Goal: Ask a question

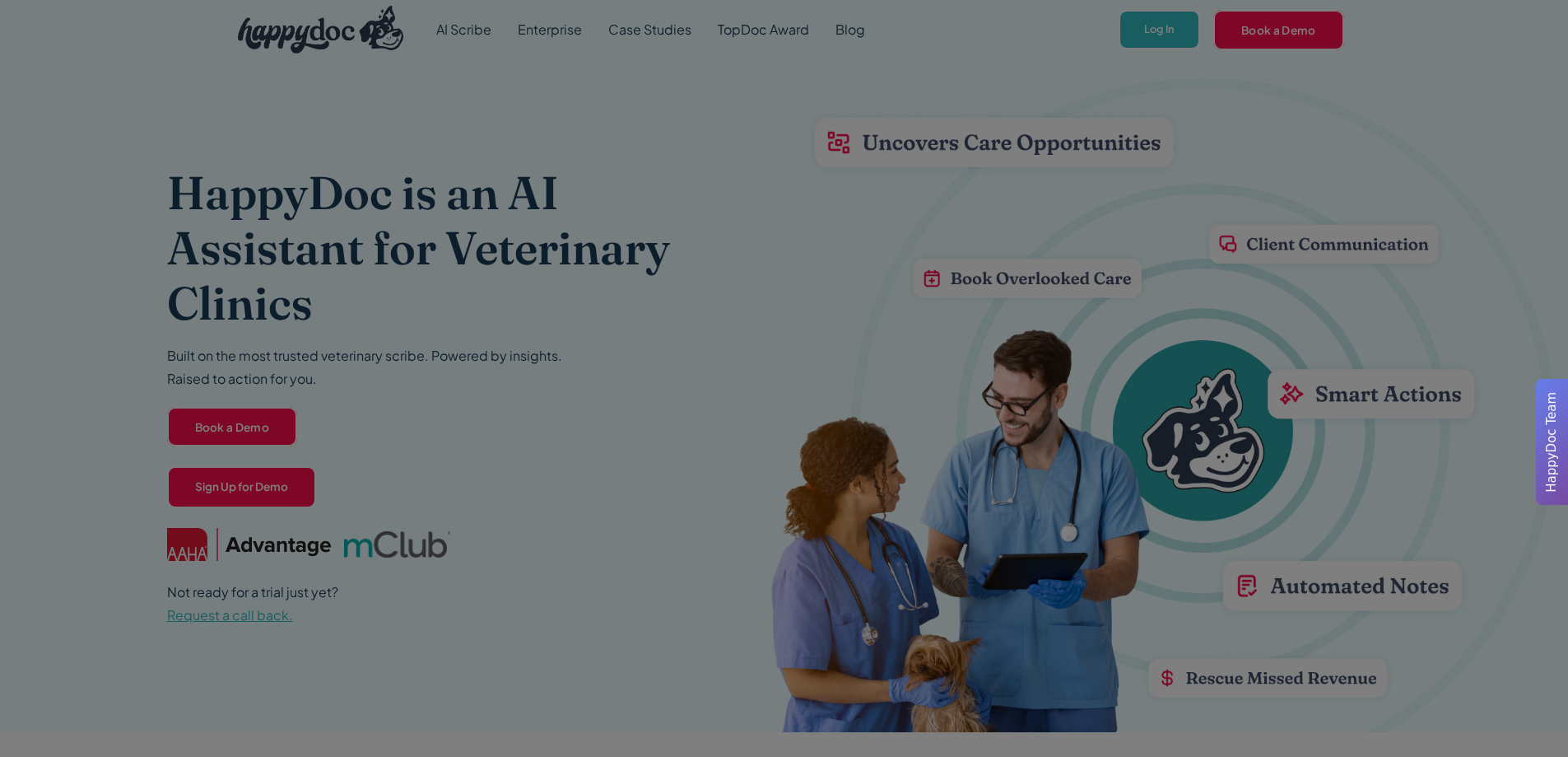
click at [693, 395] on div at bounding box center [784, 378] width 1568 height 757
click at [894, 301] on div at bounding box center [784, 378] width 1568 height 757
click at [1167, 230] on div at bounding box center [784, 378] width 1568 height 757
click at [1166, 69] on div at bounding box center [784, 378] width 1568 height 757
click at [1170, 30] on div at bounding box center [784, 378] width 1568 height 757
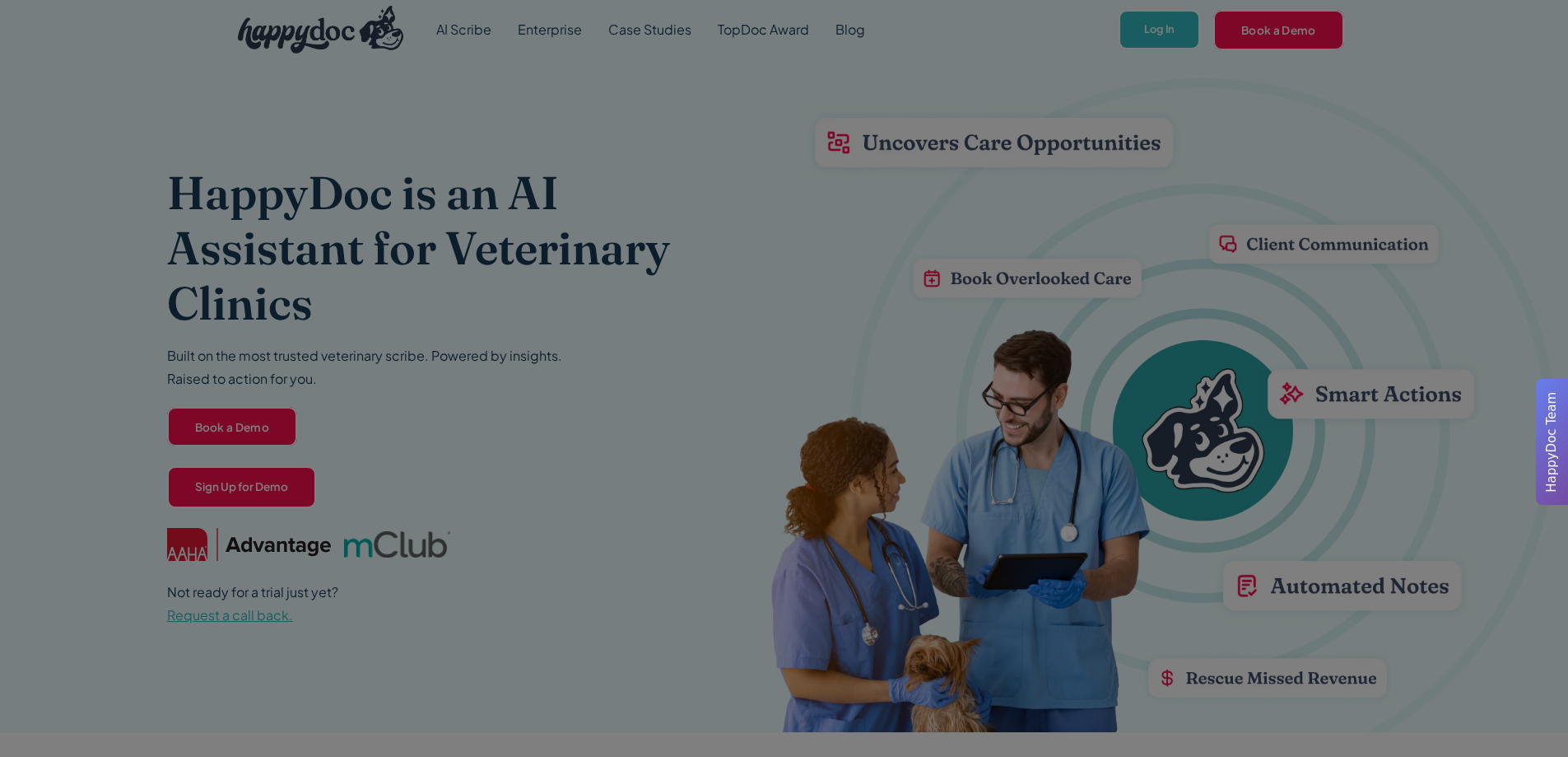
click at [1544, 437] on span "HappyDoc Team" at bounding box center [1553, 442] width 19 height 101
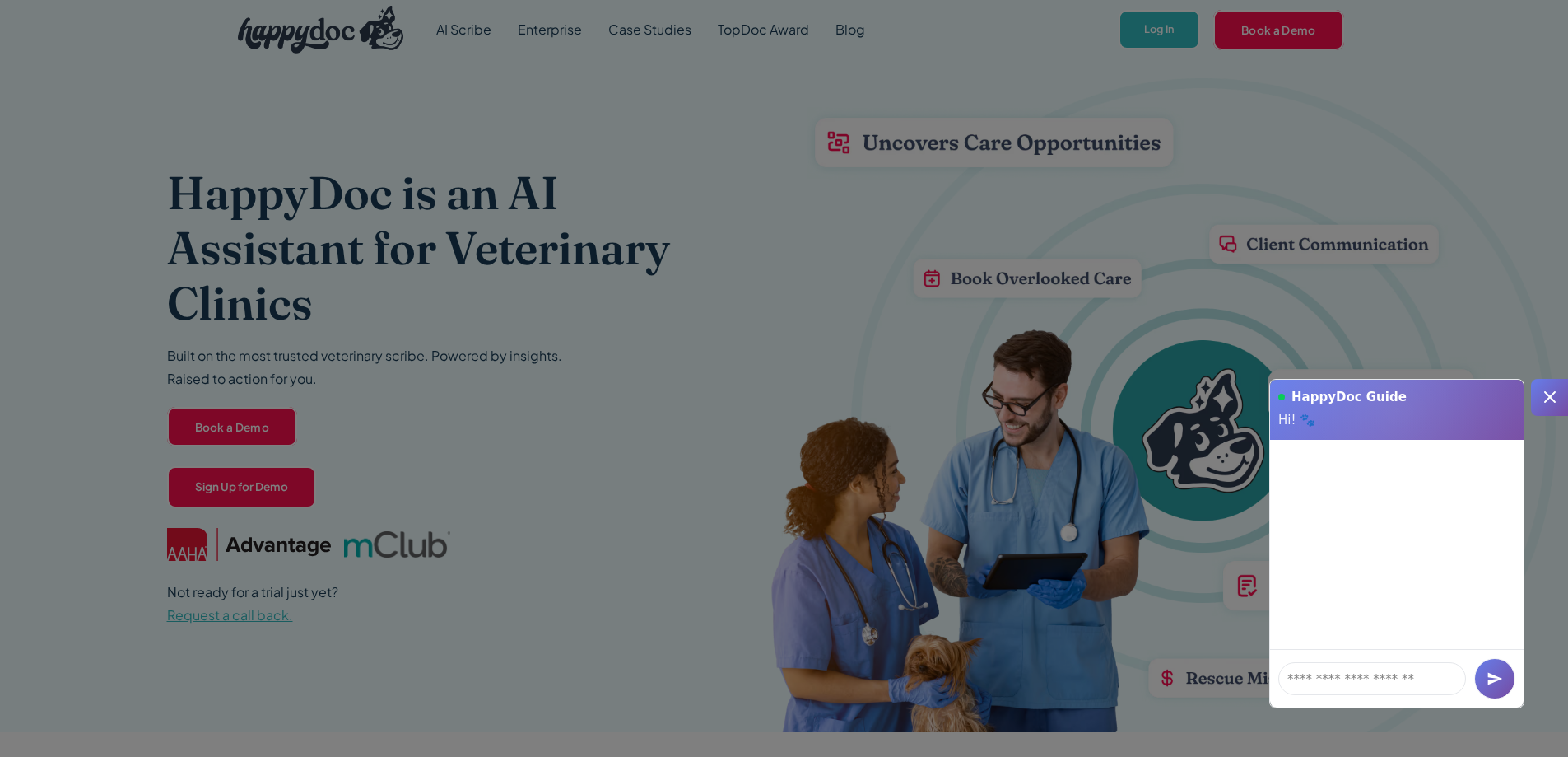
click at [1555, 400] on icon at bounding box center [1550, 396] width 20 height 20
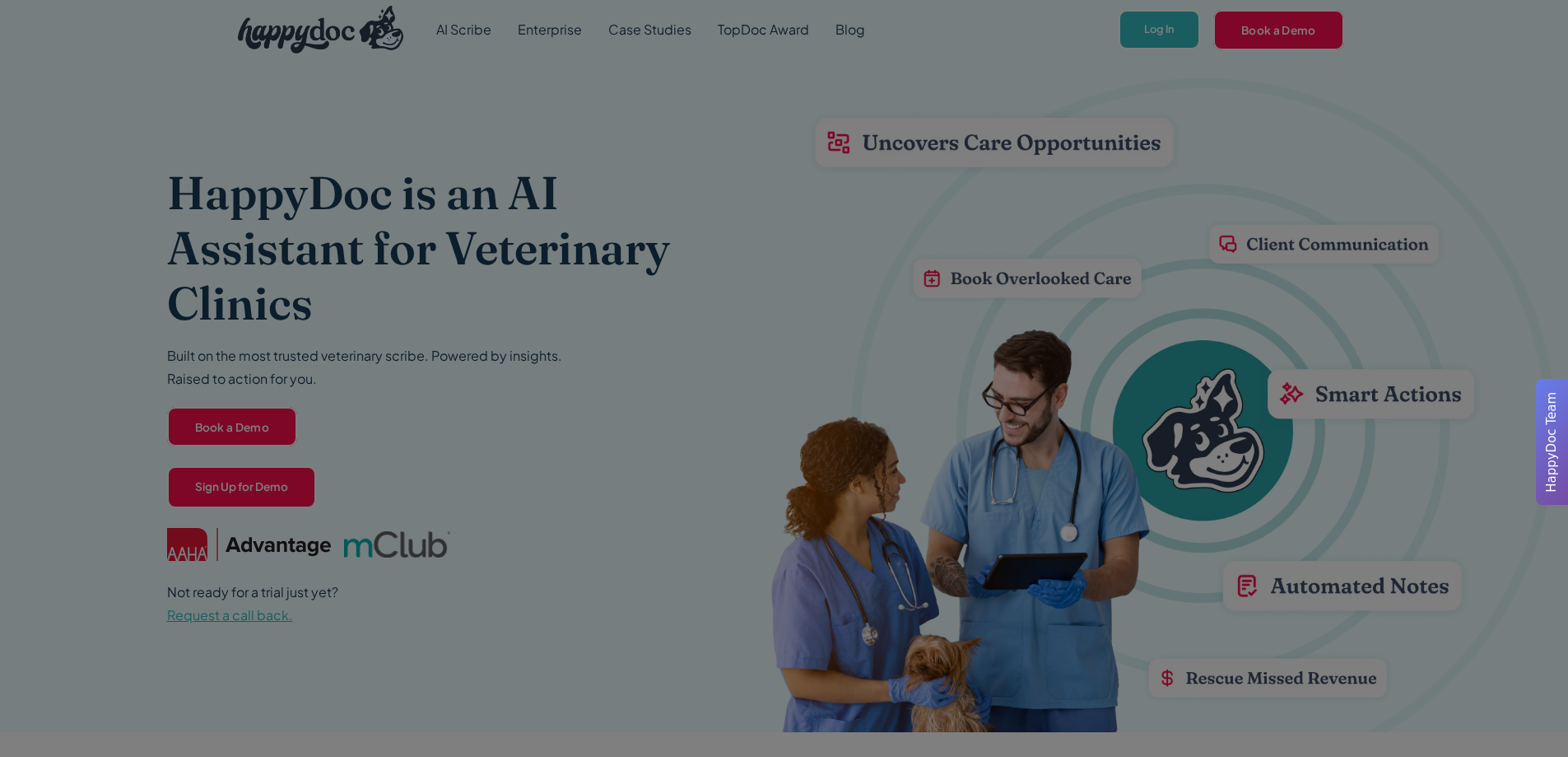
click at [1177, 30] on div at bounding box center [784, 378] width 1568 height 757
click at [548, 269] on div at bounding box center [784, 378] width 1568 height 757
click at [979, 235] on div at bounding box center [784, 378] width 1568 height 757
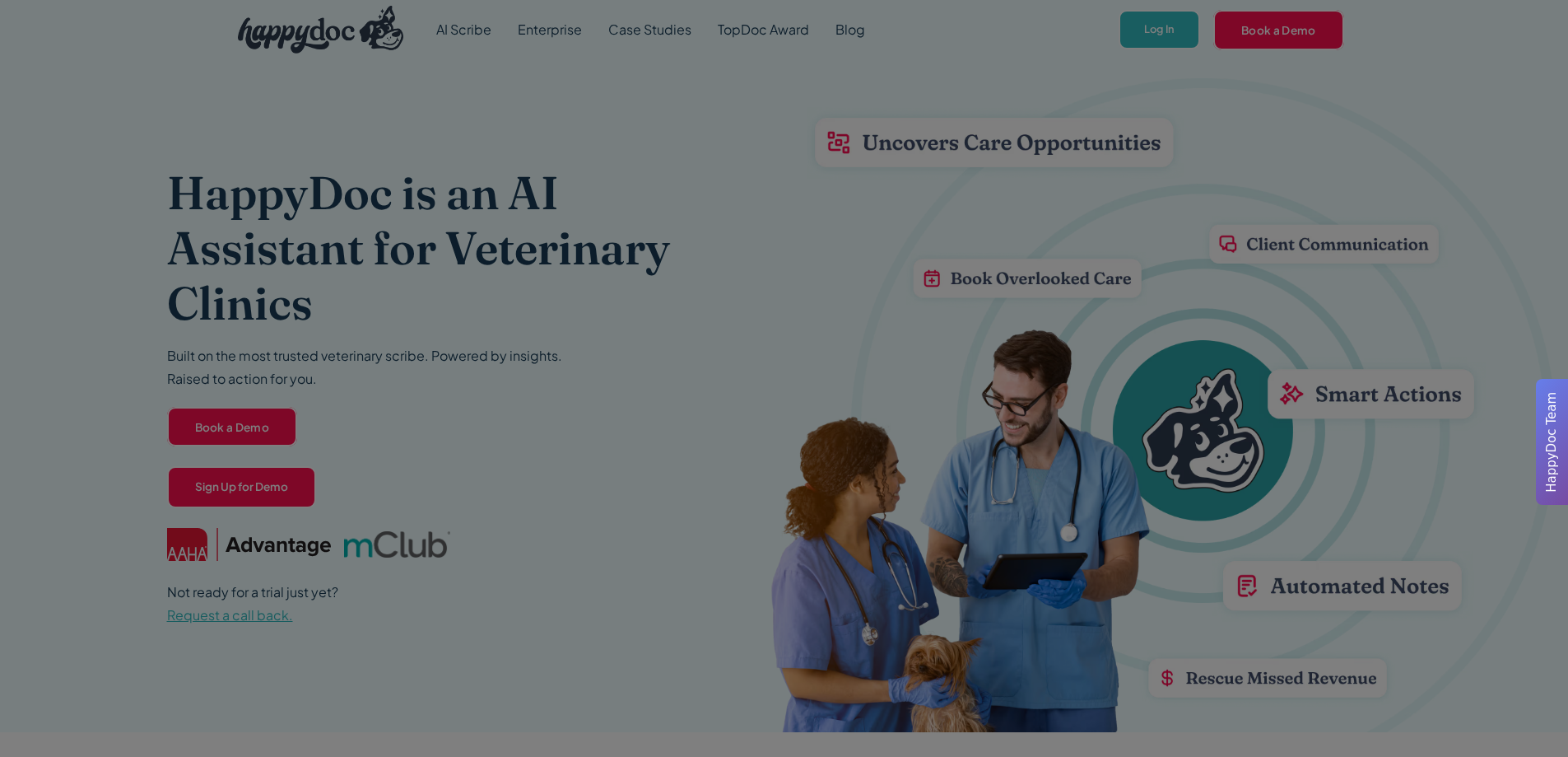
click at [481, 460] on div at bounding box center [784, 378] width 1568 height 757
click at [1177, 35] on div at bounding box center [784, 378] width 1568 height 757
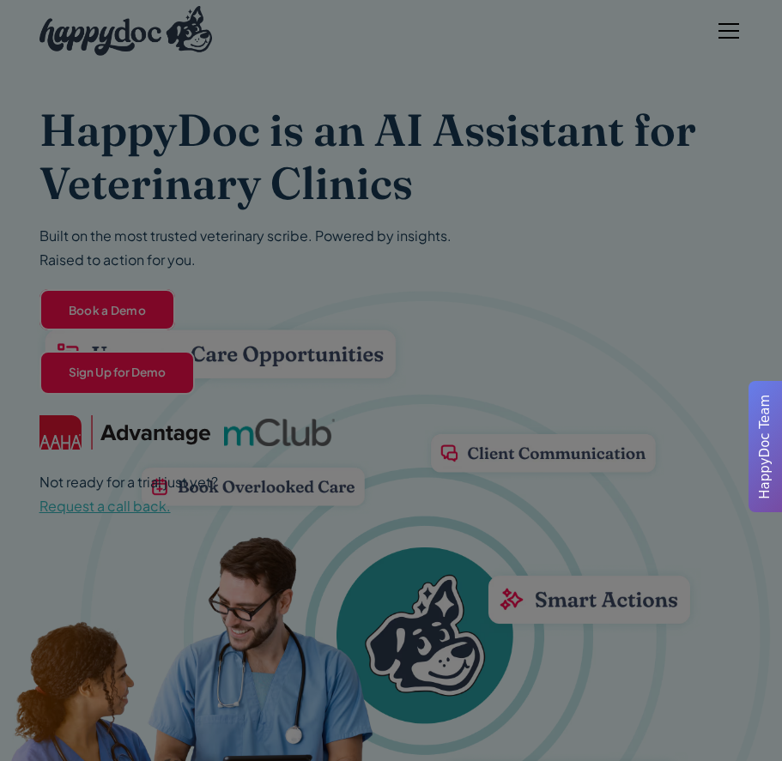
click at [219, 397] on div at bounding box center [391, 380] width 782 height 761
click at [737, 4] on div at bounding box center [391, 380] width 782 height 761
click at [712, 33] on div at bounding box center [391, 380] width 782 height 761
click at [715, 32] on div at bounding box center [391, 380] width 782 height 761
click at [83, 383] on div at bounding box center [391, 380] width 782 height 761
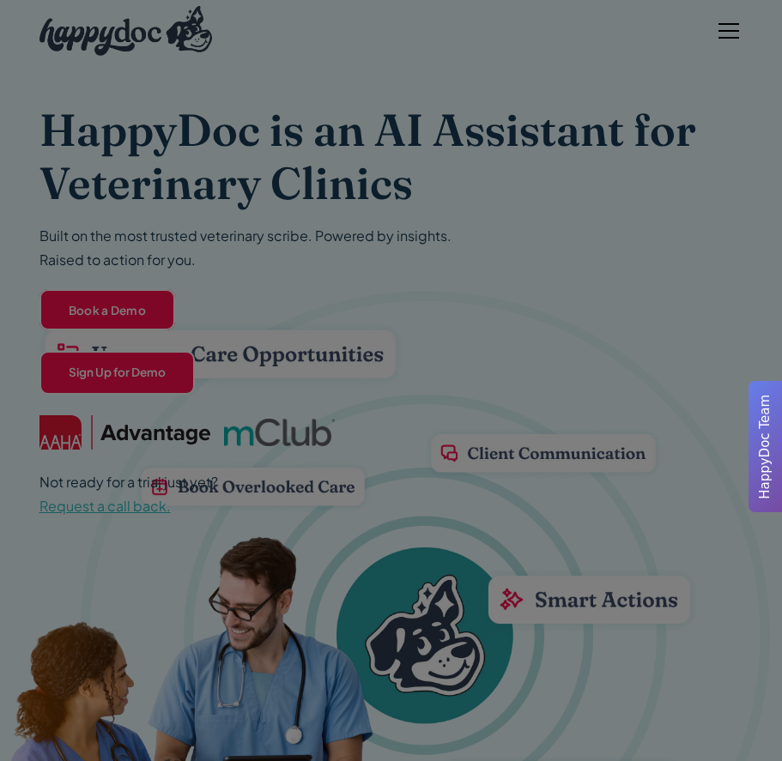
drag, startPoint x: 106, startPoint y: 364, endPoint x: 112, endPoint y: 354, distance: 11.9
click at [112, 354] on div at bounding box center [391, 380] width 782 height 761
click at [158, 255] on div at bounding box center [391, 380] width 782 height 761
click at [181, 408] on div at bounding box center [391, 380] width 782 height 761
drag, startPoint x: 390, startPoint y: 271, endPoint x: 702, endPoint y: 12, distance: 406.0
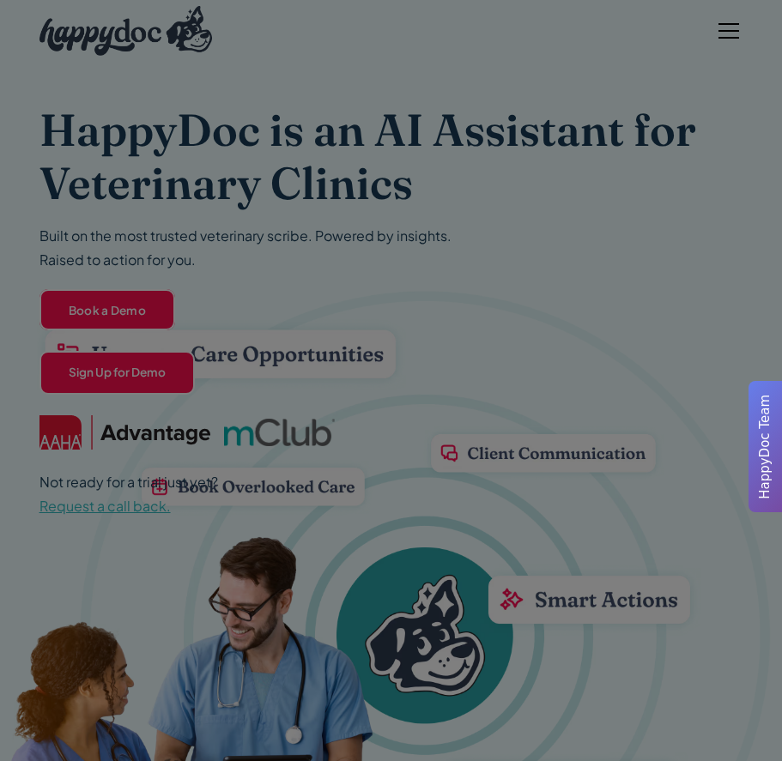
click at [445, 271] on div at bounding box center [391, 380] width 782 height 761
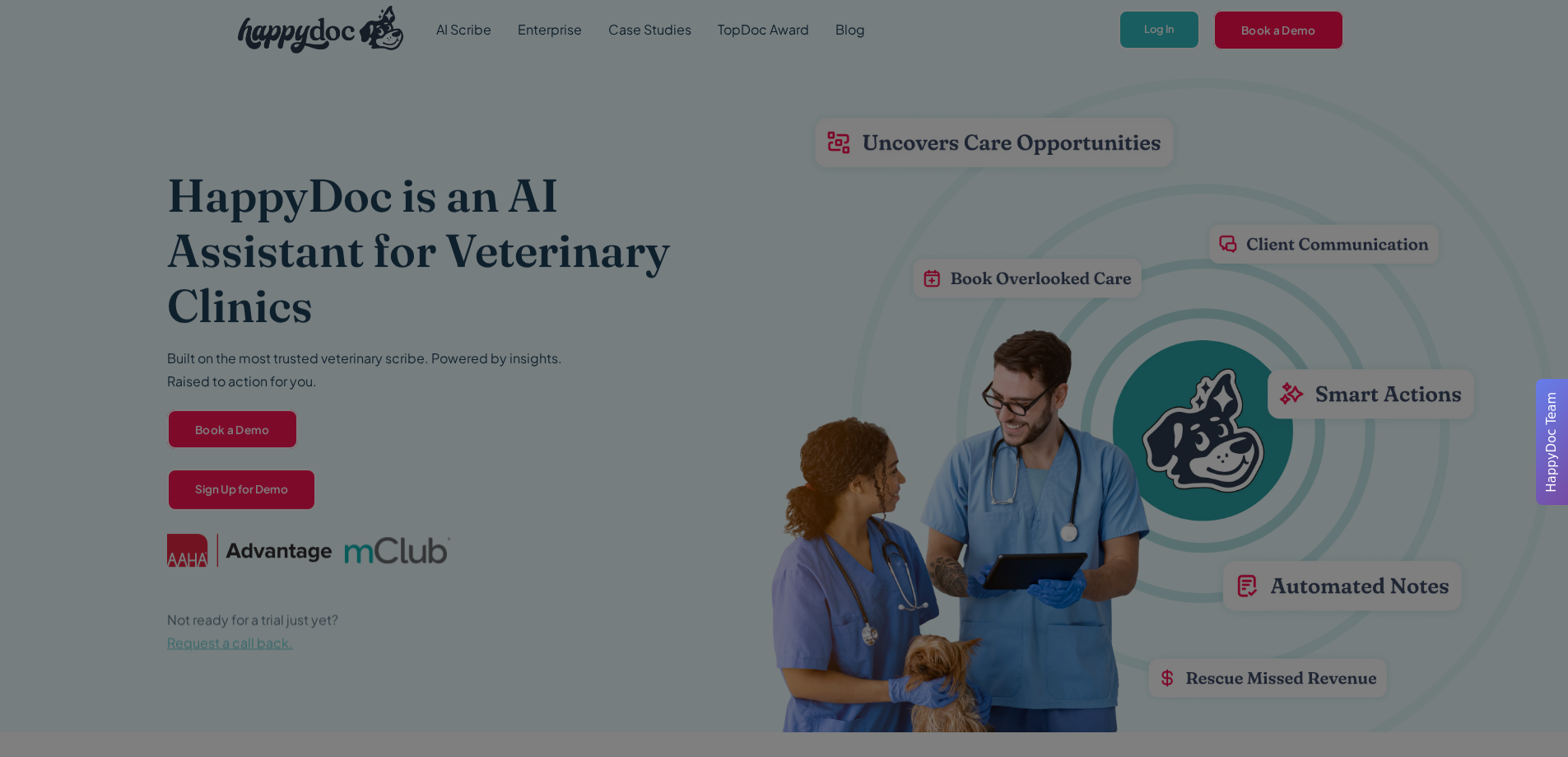
click at [1235, 31] on div at bounding box center [784, 378] width 1568 height 757
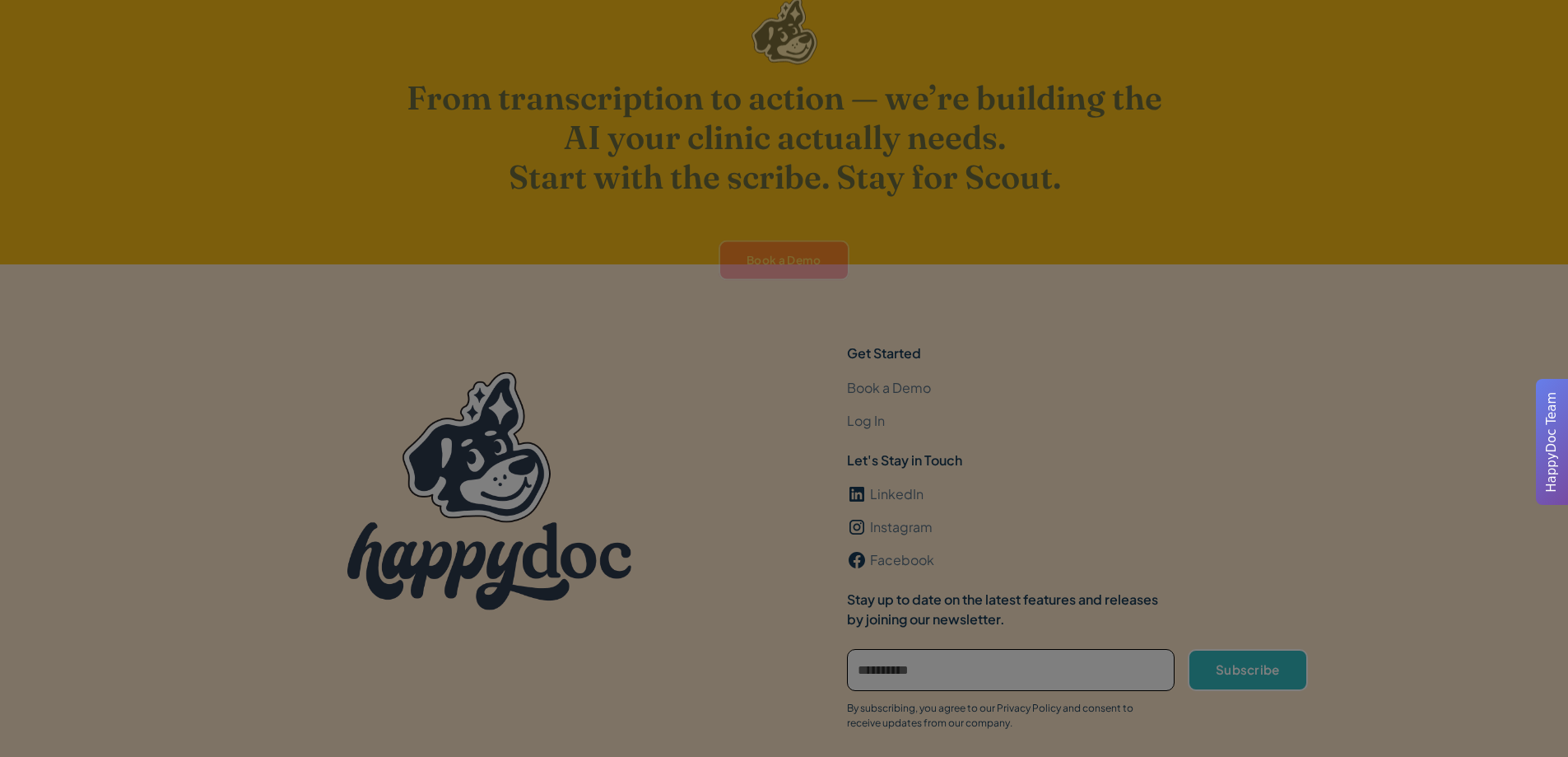
scroll to position [5002, 0]
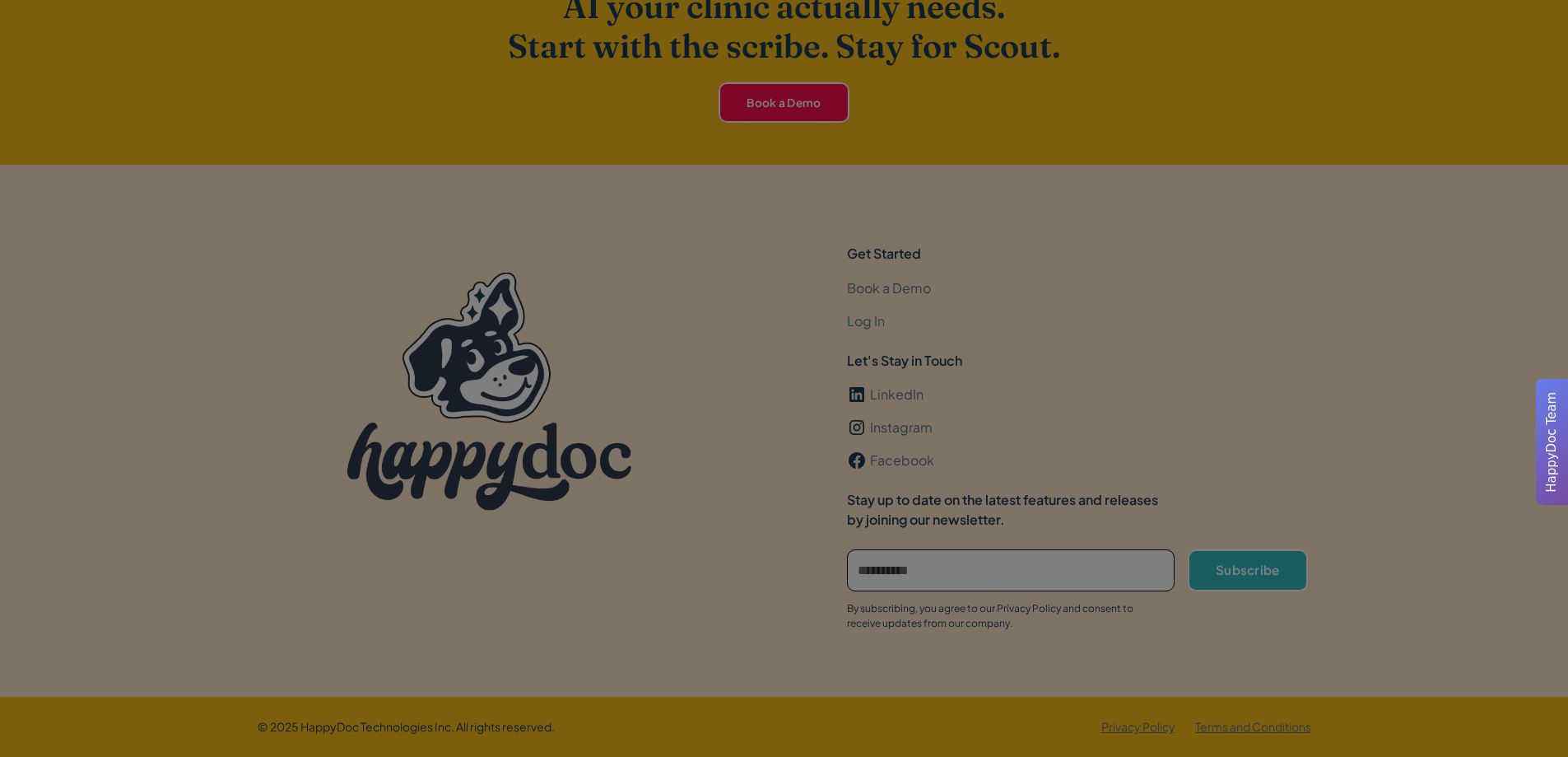
click at [1560, 429] on span "HappyDoc Team" at bounding box center [1553, 442] width 19 height 101
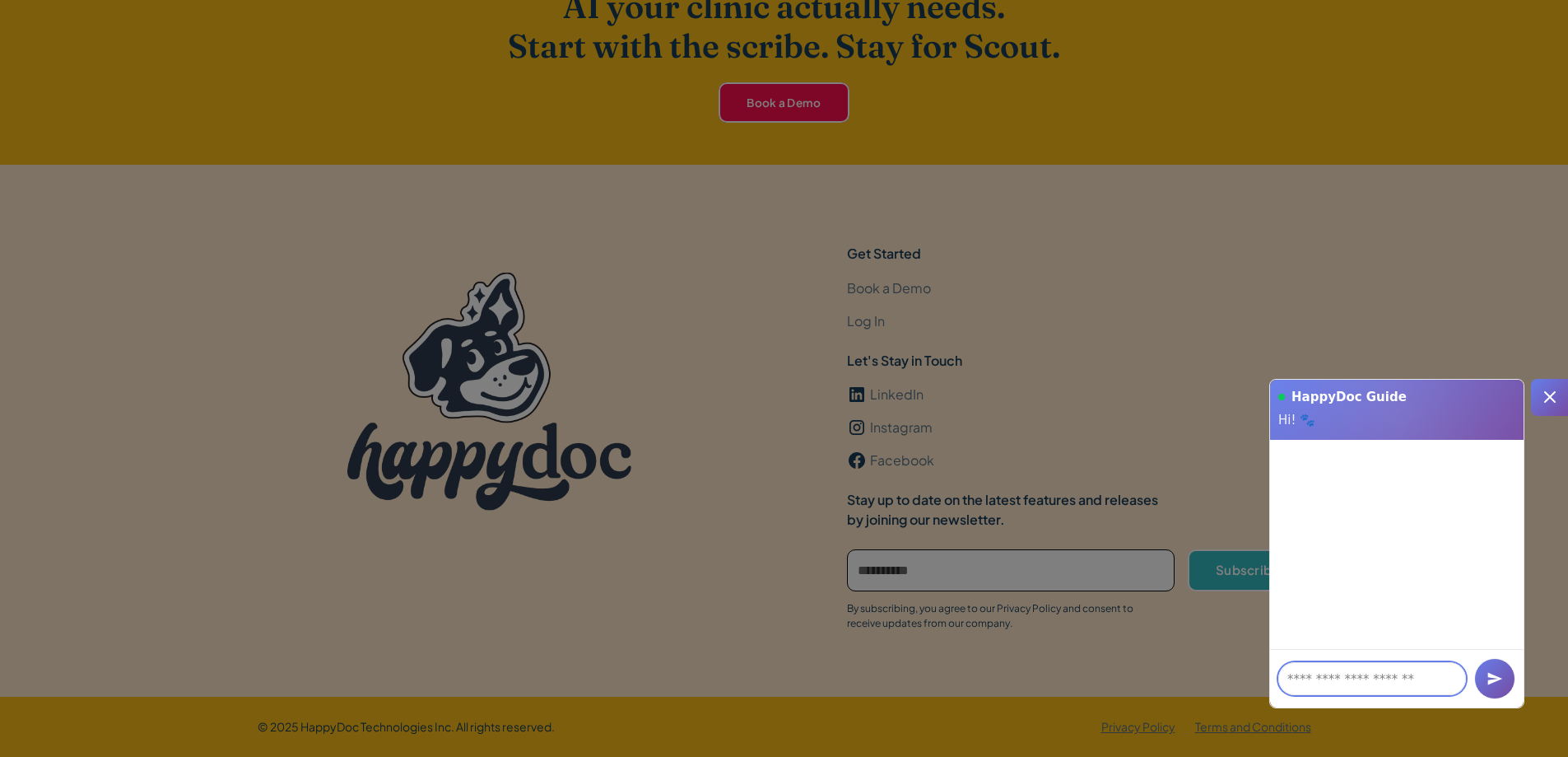
click at [1400, 679] on textarea at bounding box center [1372, 678] width 188 height 33
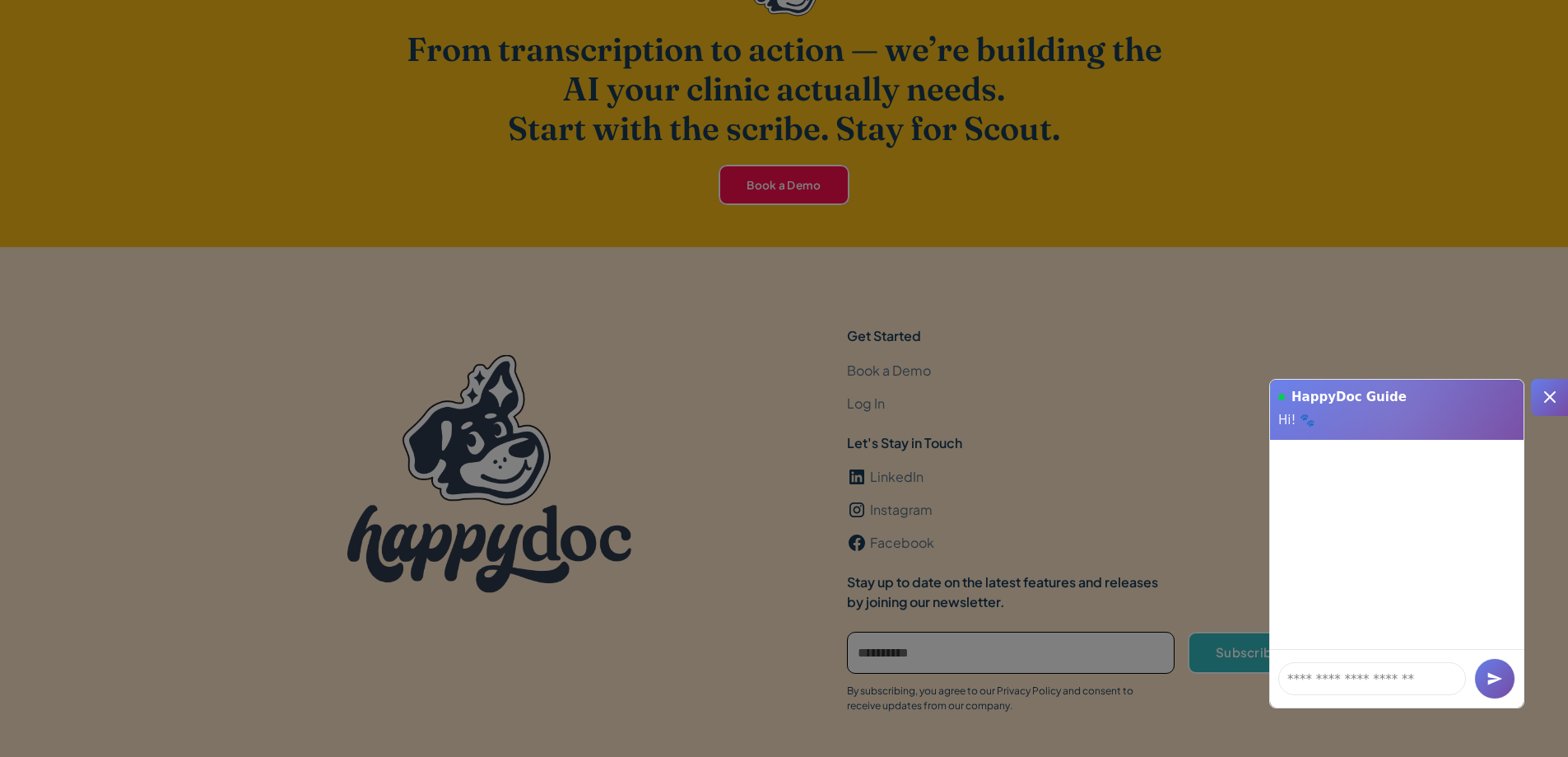
click at [1542, 397] on icon at bounding box center [1550, 396] width 20 height 20
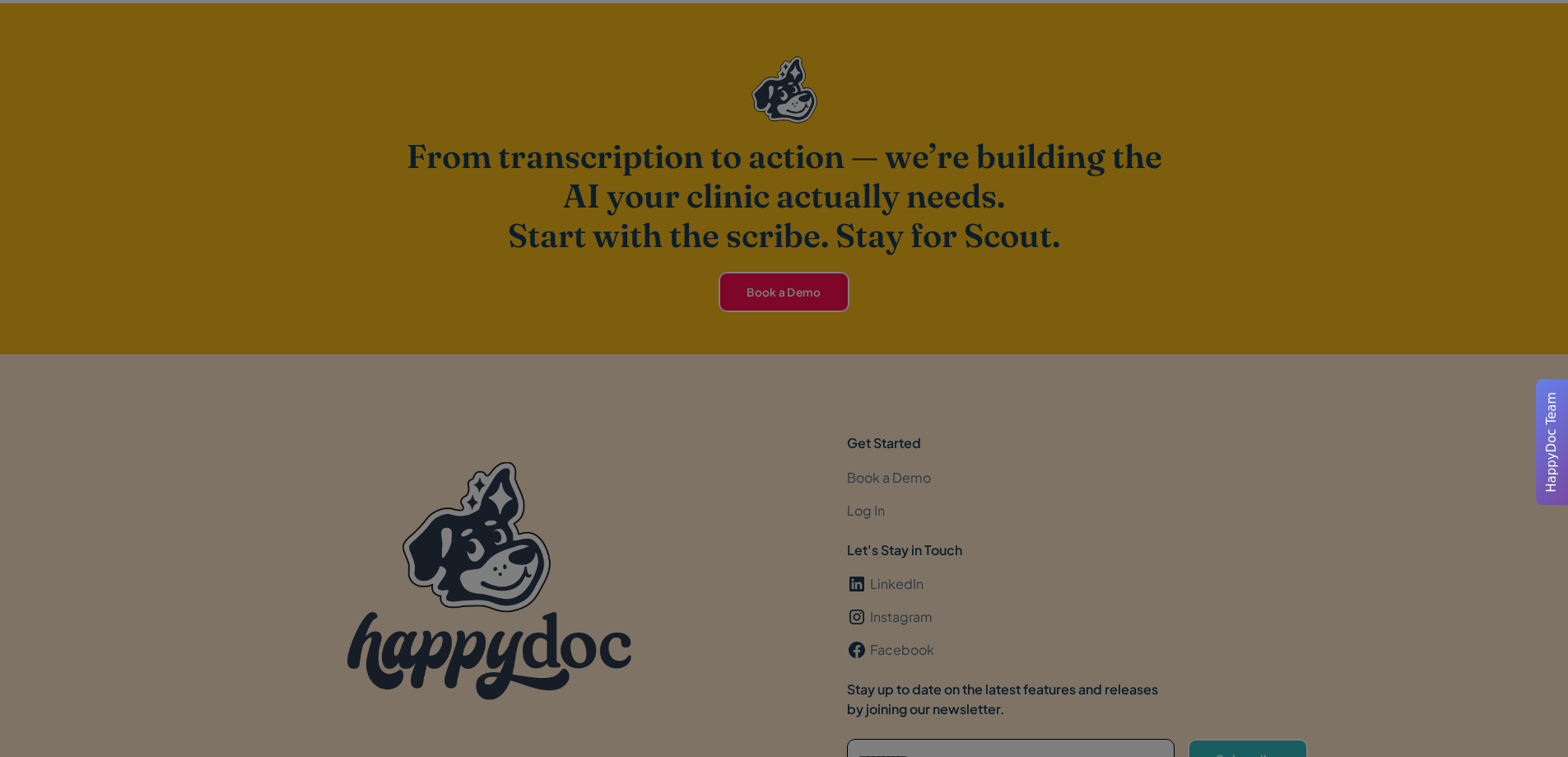
scroll to position [4672, 0]
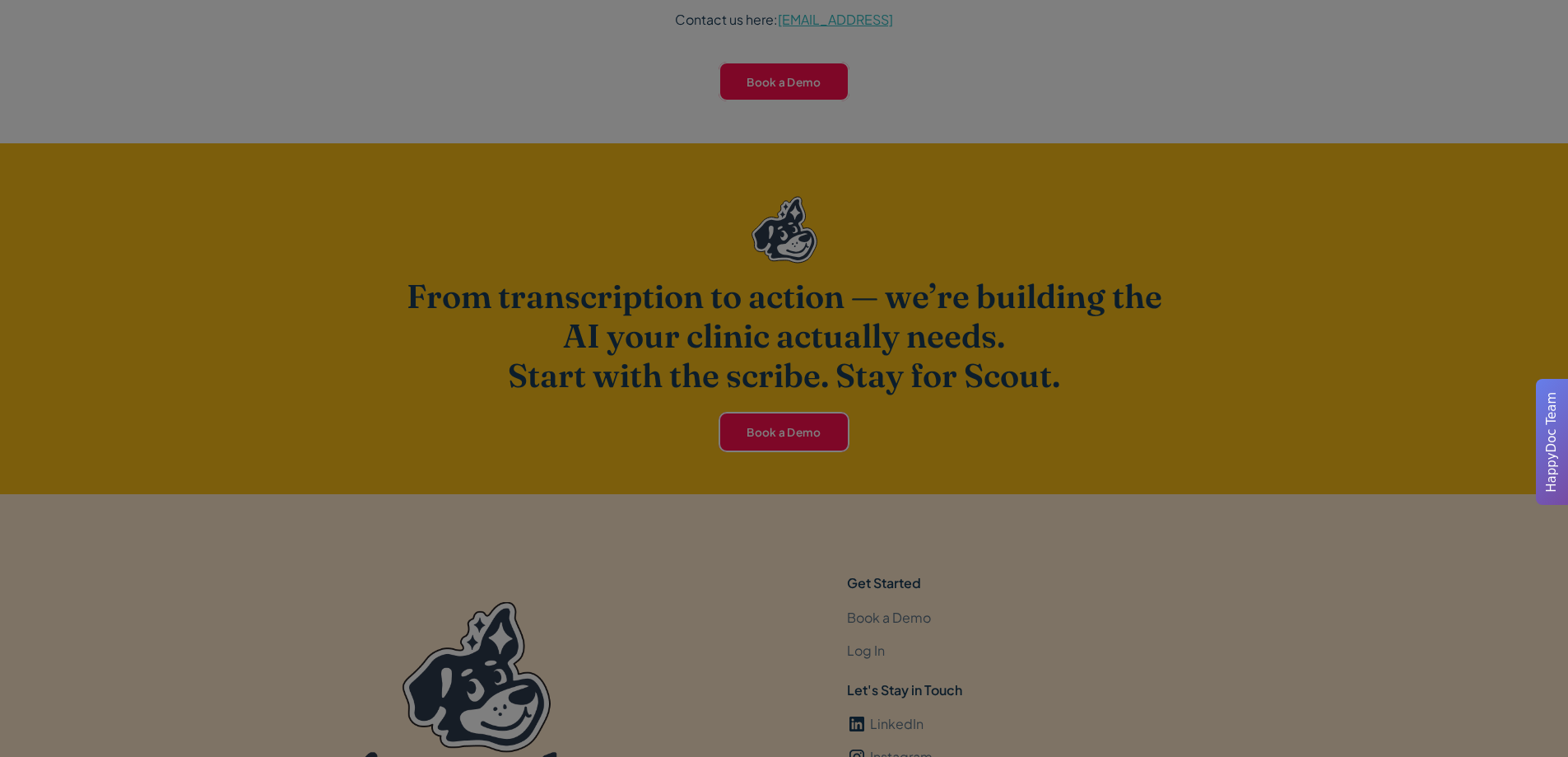
click at [872, 648] on div at bounding box center [784, 378] width 1568 height 757
click at [886, 616] on div at bounding box center [784, 378] width 1568 height 757
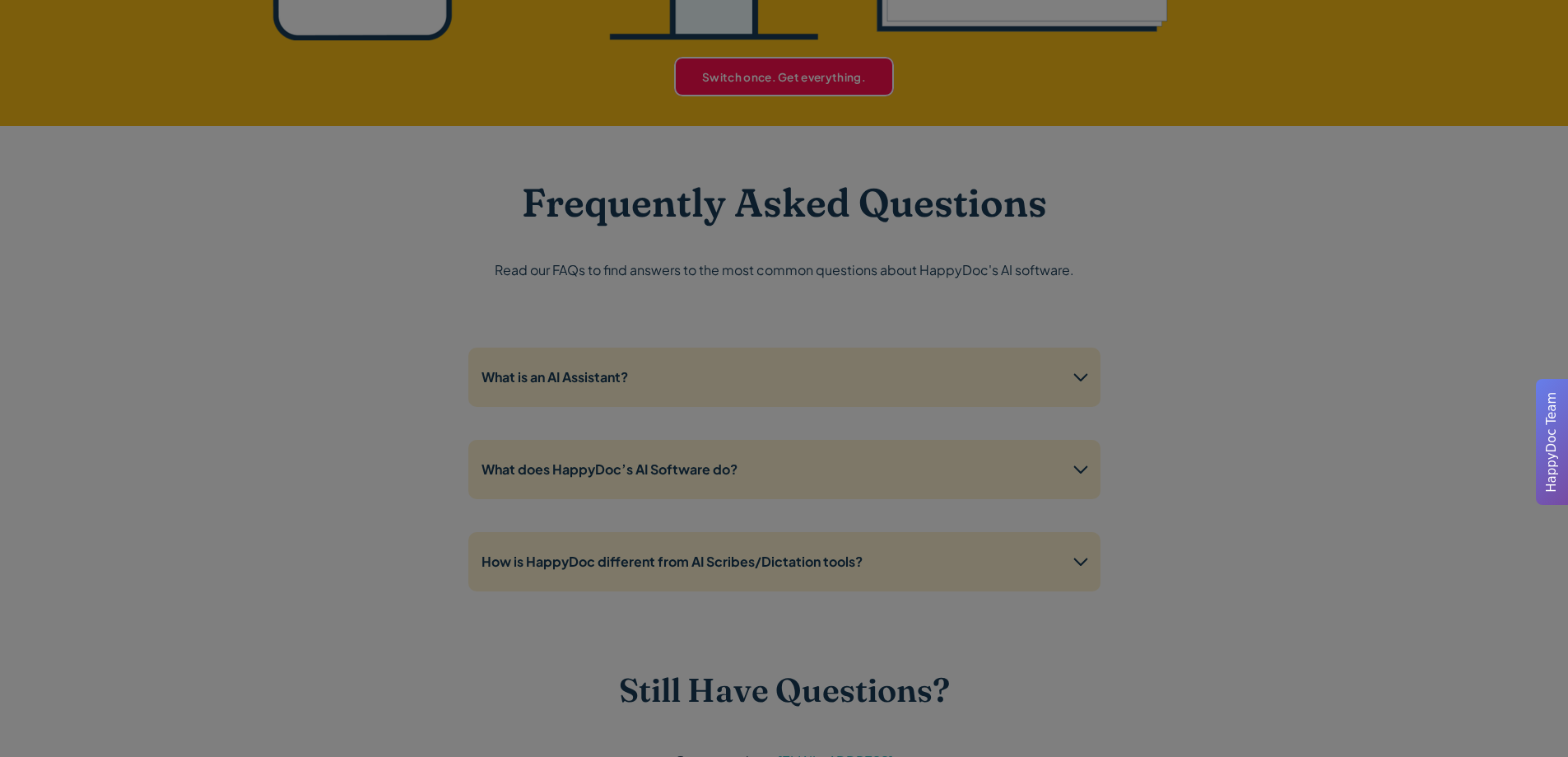
scroll to position [3683, 0]
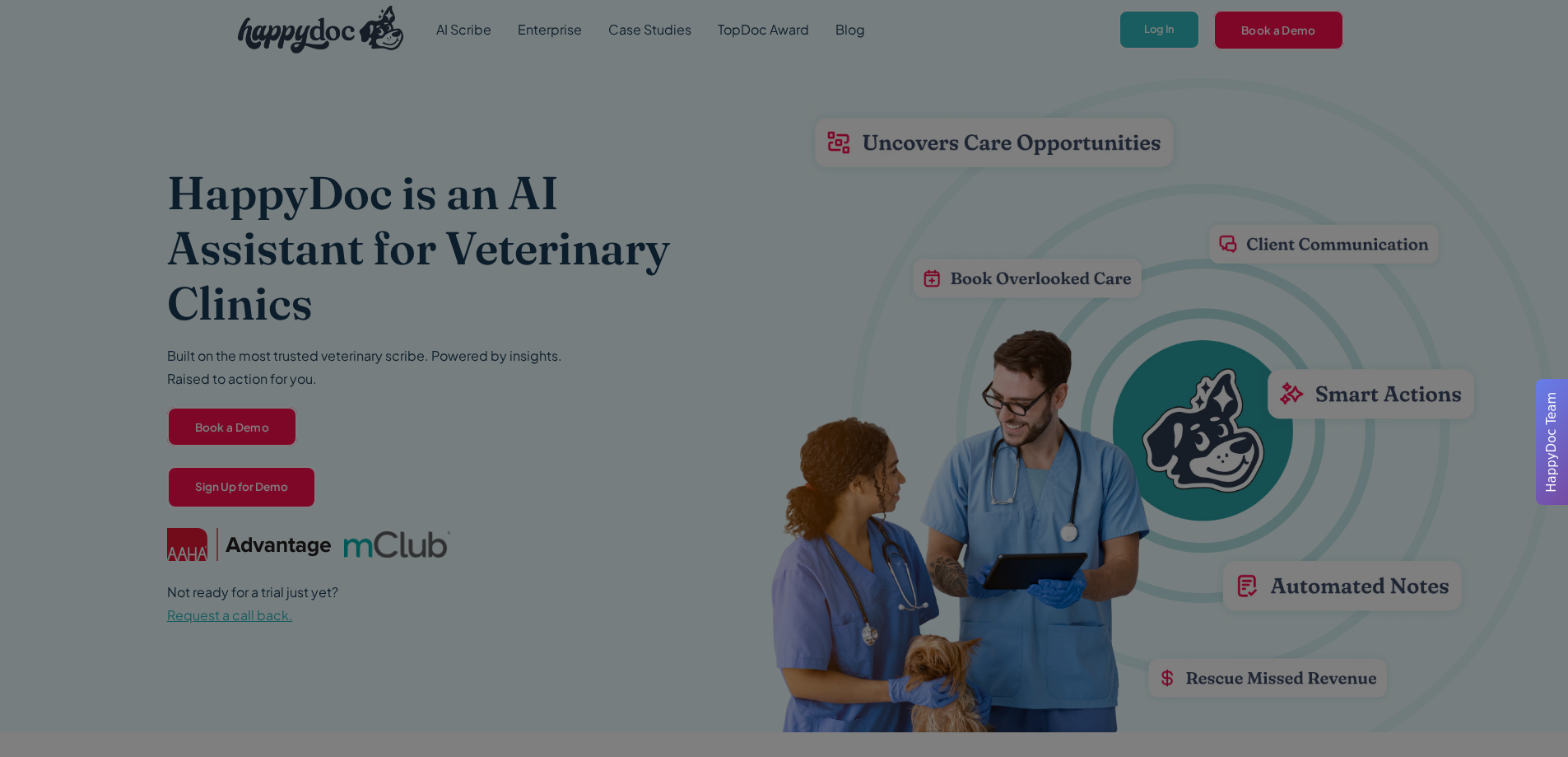
click at [491, 35] on div at bounding box center [784, 378] width 1568 height 757
click at [573, 35] on div at bounding box center [784, 378] width 1568 height 757
click at [671, 27] on div at bounding box center [784, 378] width 1568 height 757
click at [785, 32] on div at bounding box center [784, 378] width 1568 height 757
click at [860, 26] on div at bounding box center [784, 378] width 1568 height 757
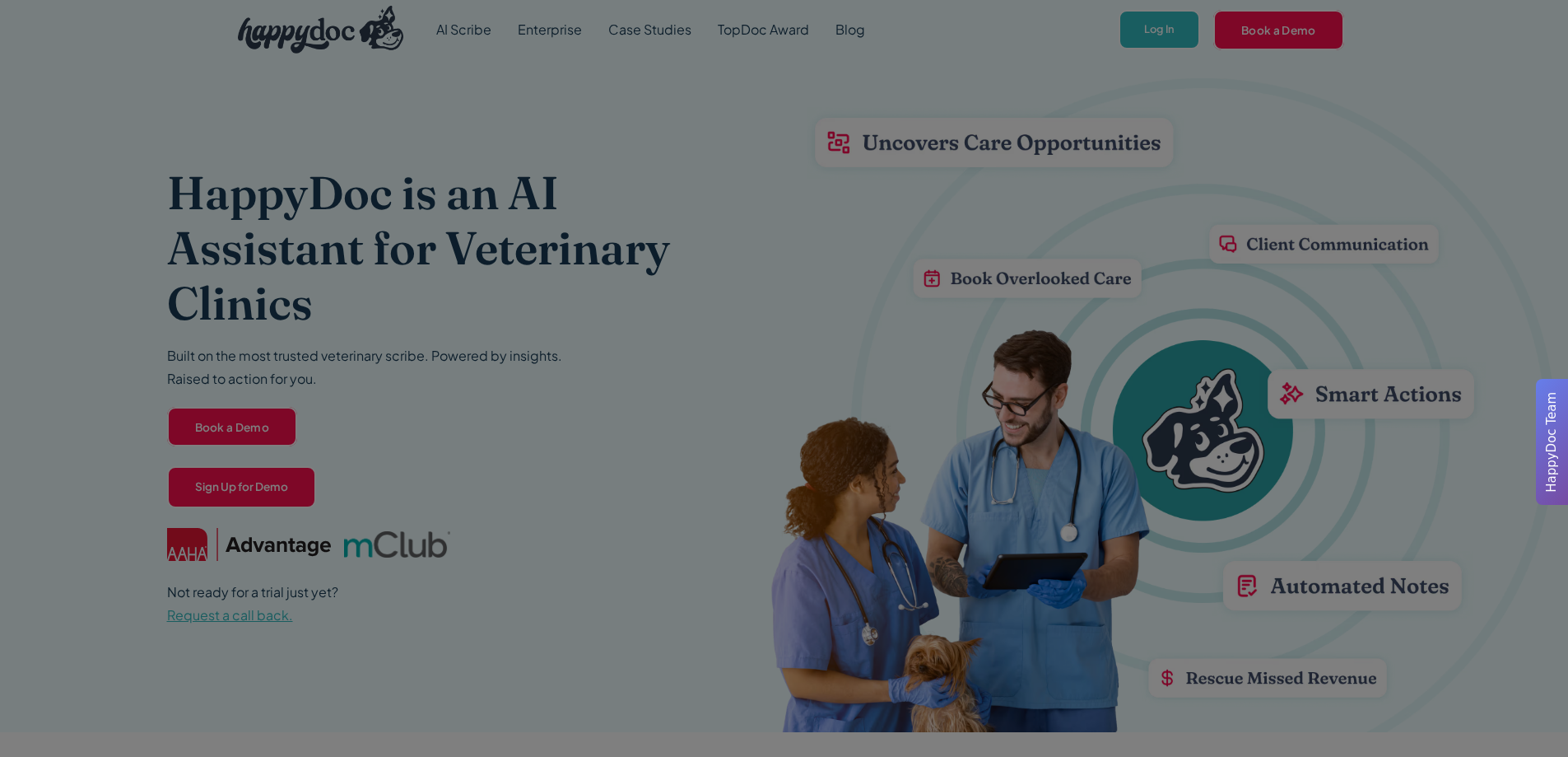
click at [1163, 28] on div at bounding box center [784, 378] width 1568 height 757
click at [1182, 19] on div at bounding box center [784, 378] width 1568 height 757
click at [930, 119] on div at bounding box center [784, 378] width 1568 height 757
click at [1288, 68] on div at bounding box center [784, 378] width 1568 height 757
